Goal: Check status

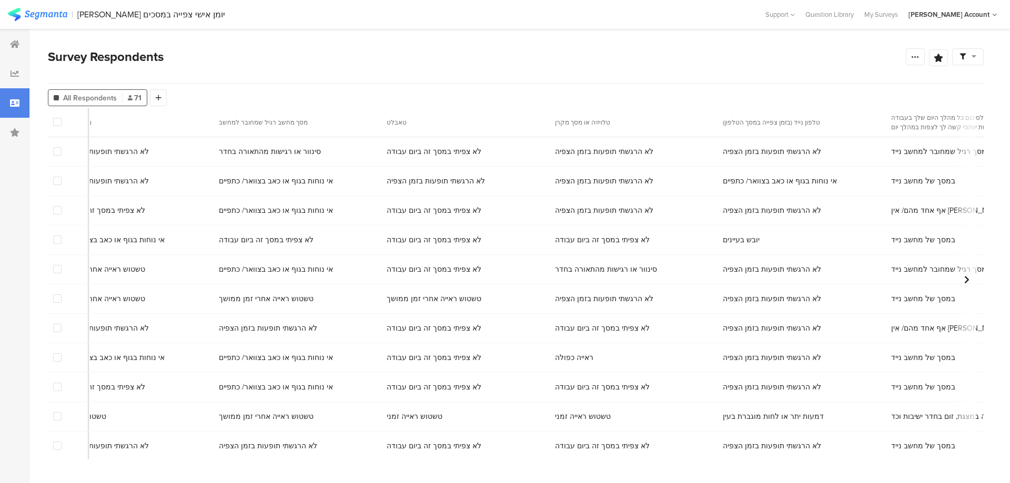
scroll to position [0, 5635]
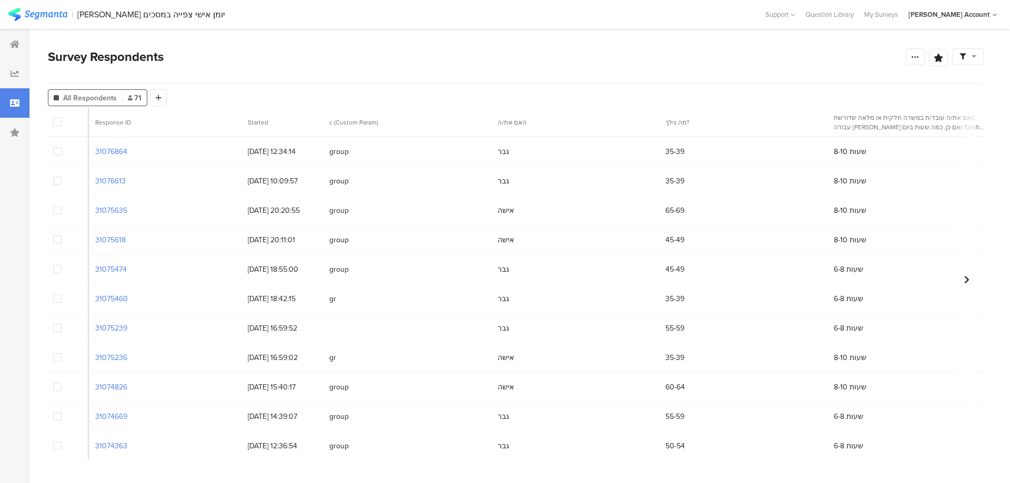
scroll to position [0, 831]
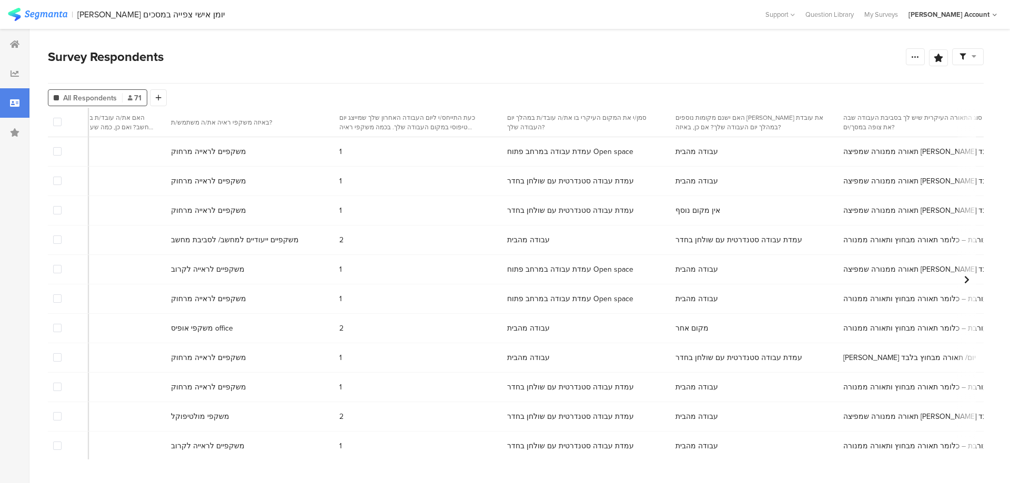
drag, startPoint x: 499, startPoint y: 461, endPoint x: 265, endPoint y: 463, distance: 234.6
click at [265, 463] on section "Survey Respondents Confidence Level 95 % Preview survey Edit survey Export Resu…" at bounding box center [515, 256] width 973 height 454
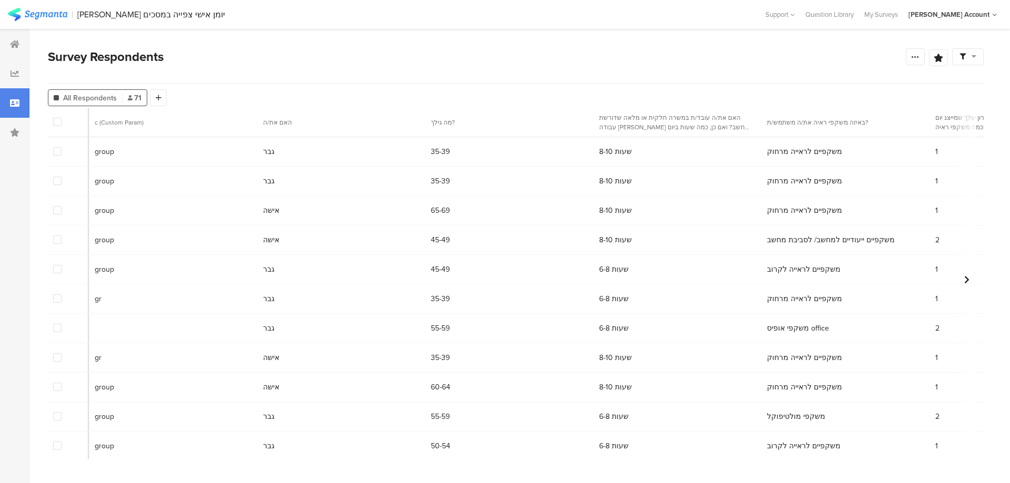
scroll to position [0, 0]
